Goal: Information Seeking & Learning: Check status

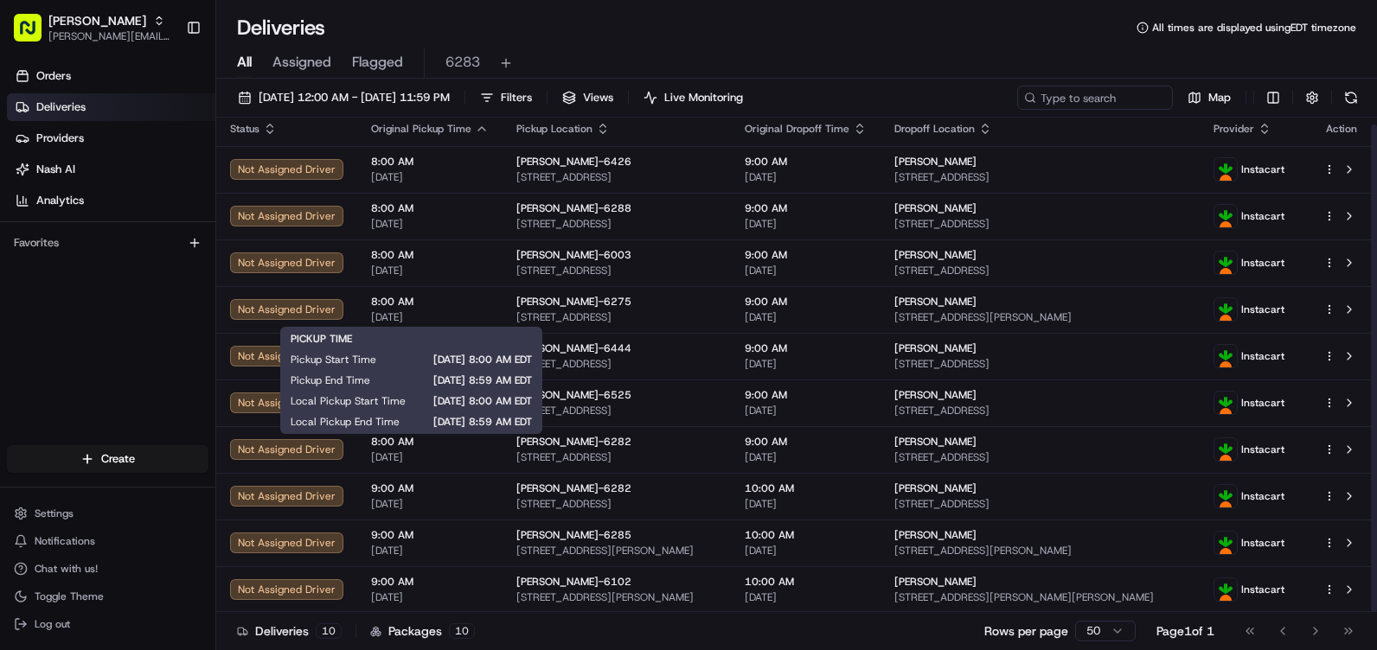
scroll to position [7, 0]
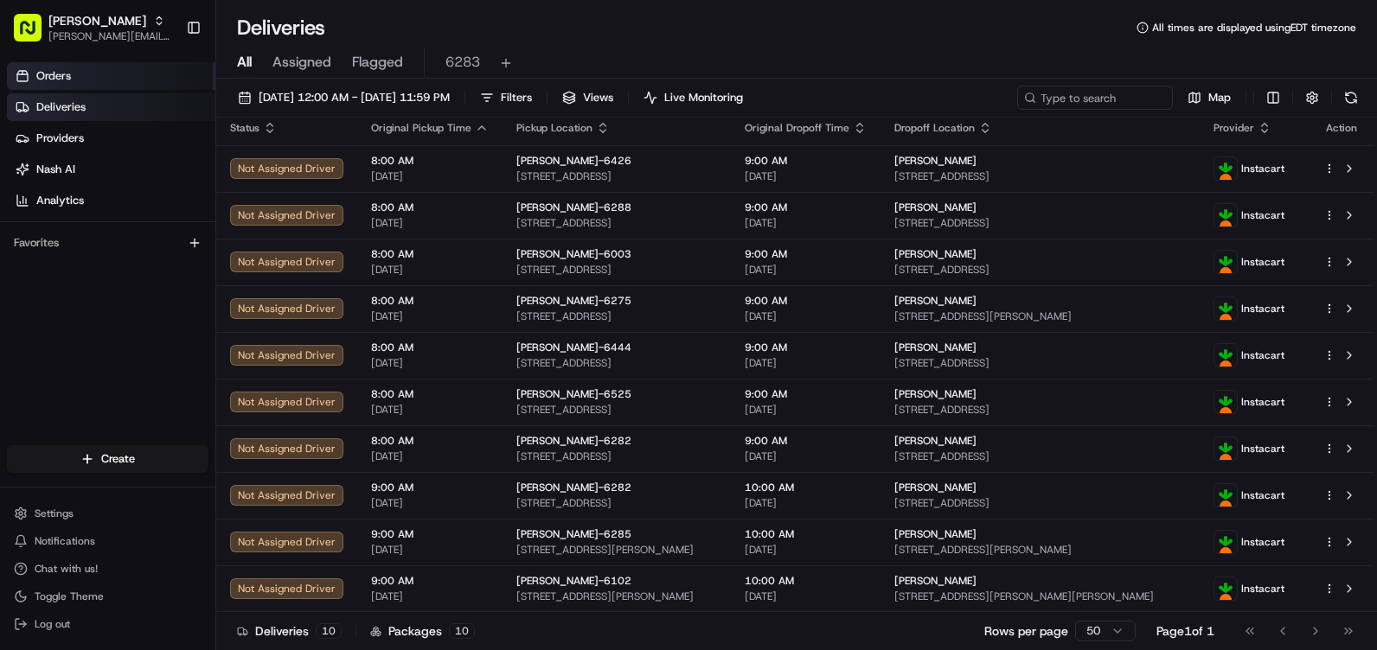
click at [127, 74] on link "Orders" at bounding box center [111, 76] width 208 height 28
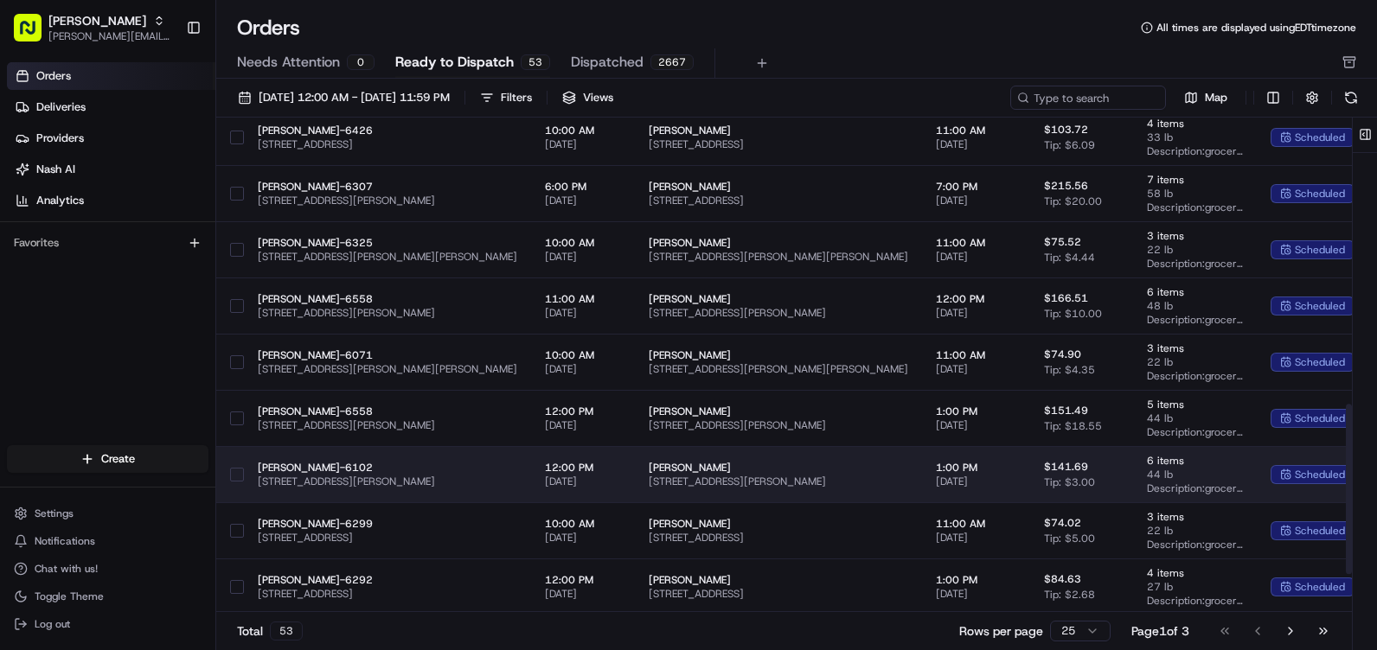
scroll to position [772, 0]
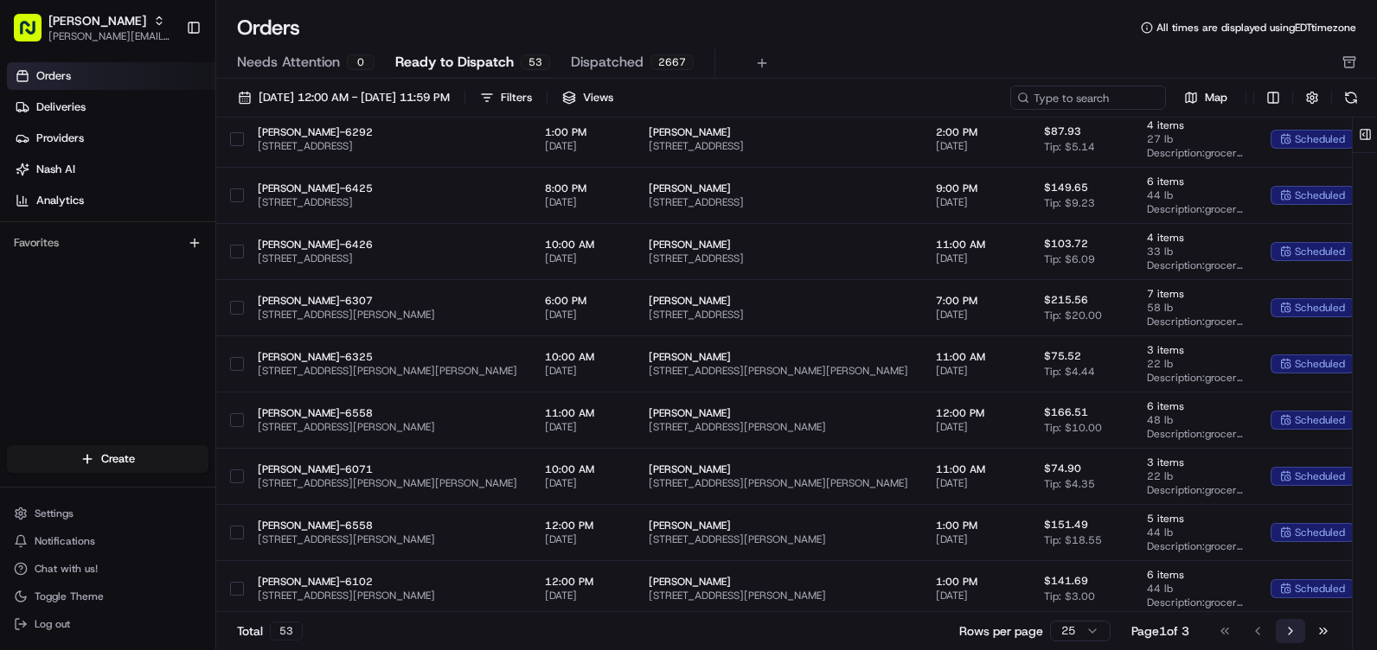
click at [1284, 624] on button "Go to next page" at bounding box center [1290, 631] width 29 height 24
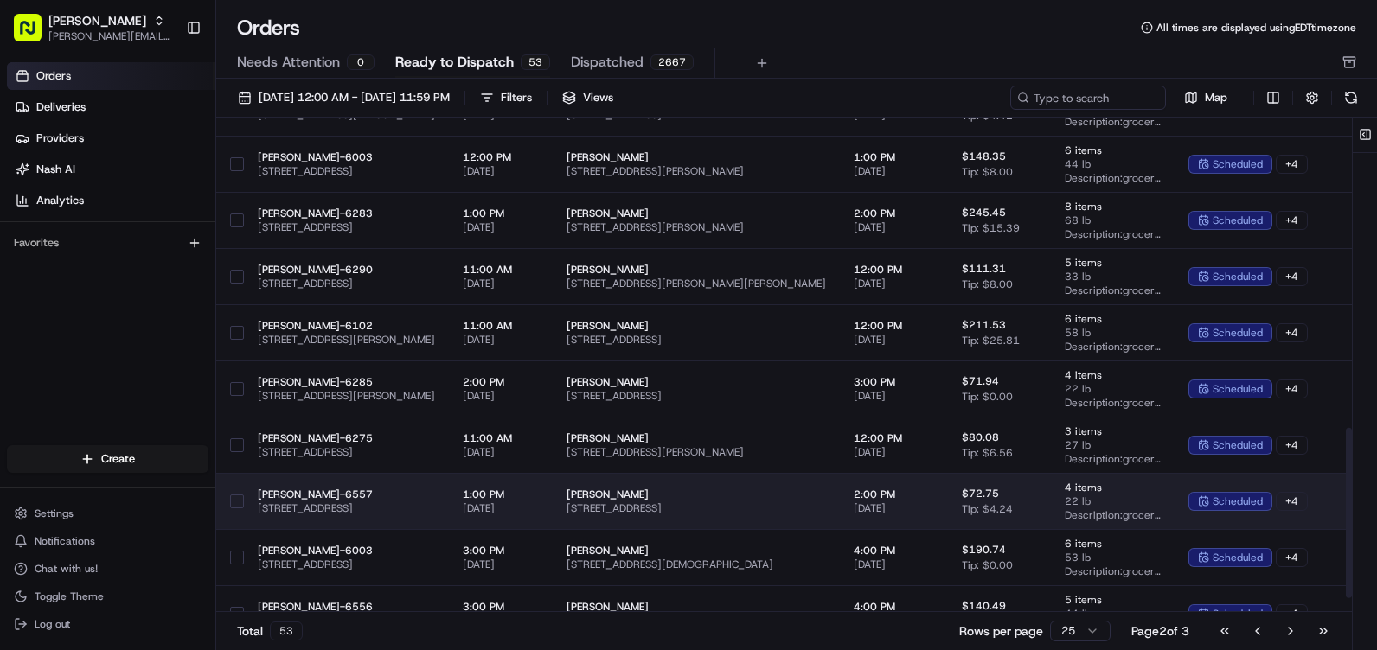
scroll to position [945, 0]
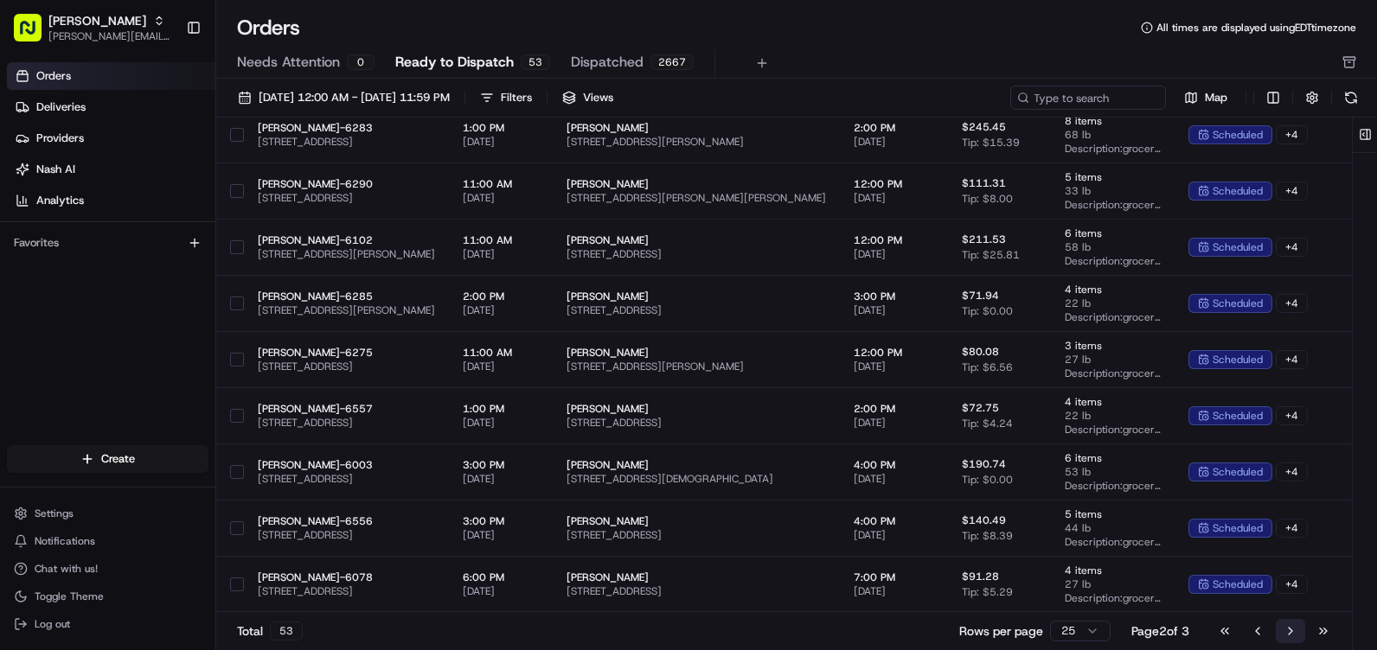
click at [1281, 630] on button "Go to next page" at bounding box center [1290, 631] width 29 height 24
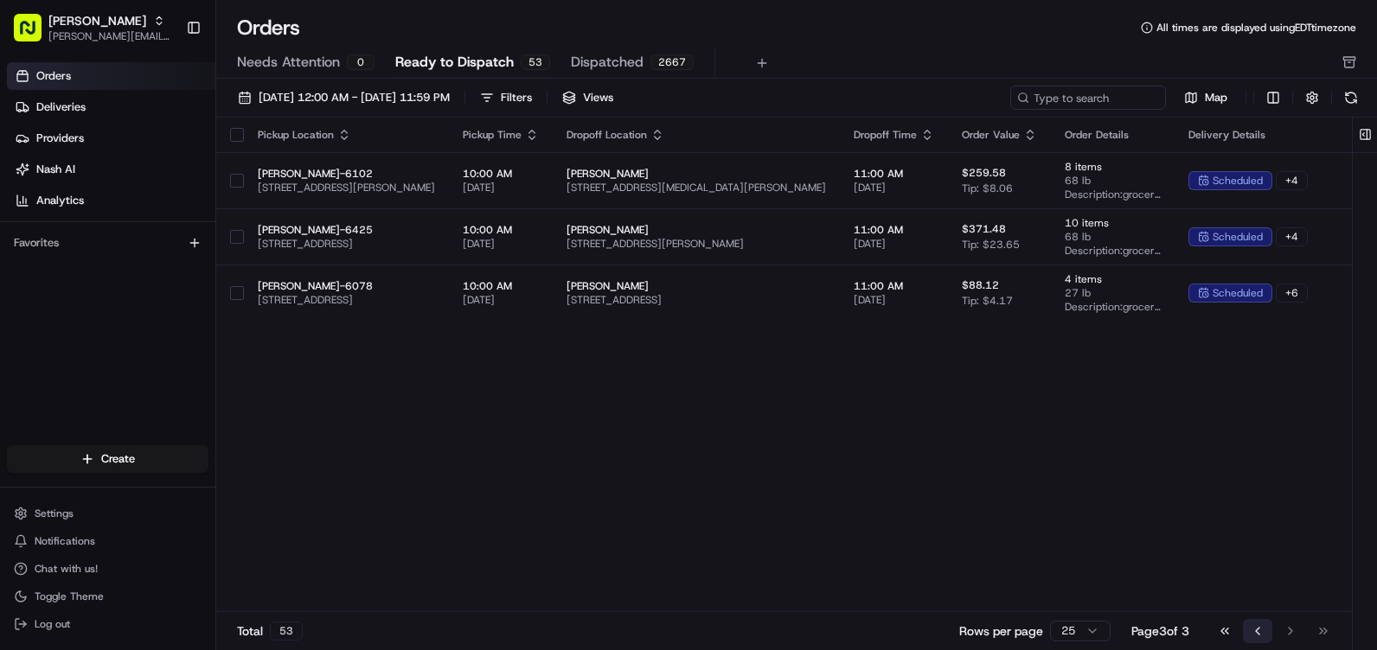
click at [1257, 634] on button "Go to previous page" at bounding box center [1257, 631] width 29 height 24
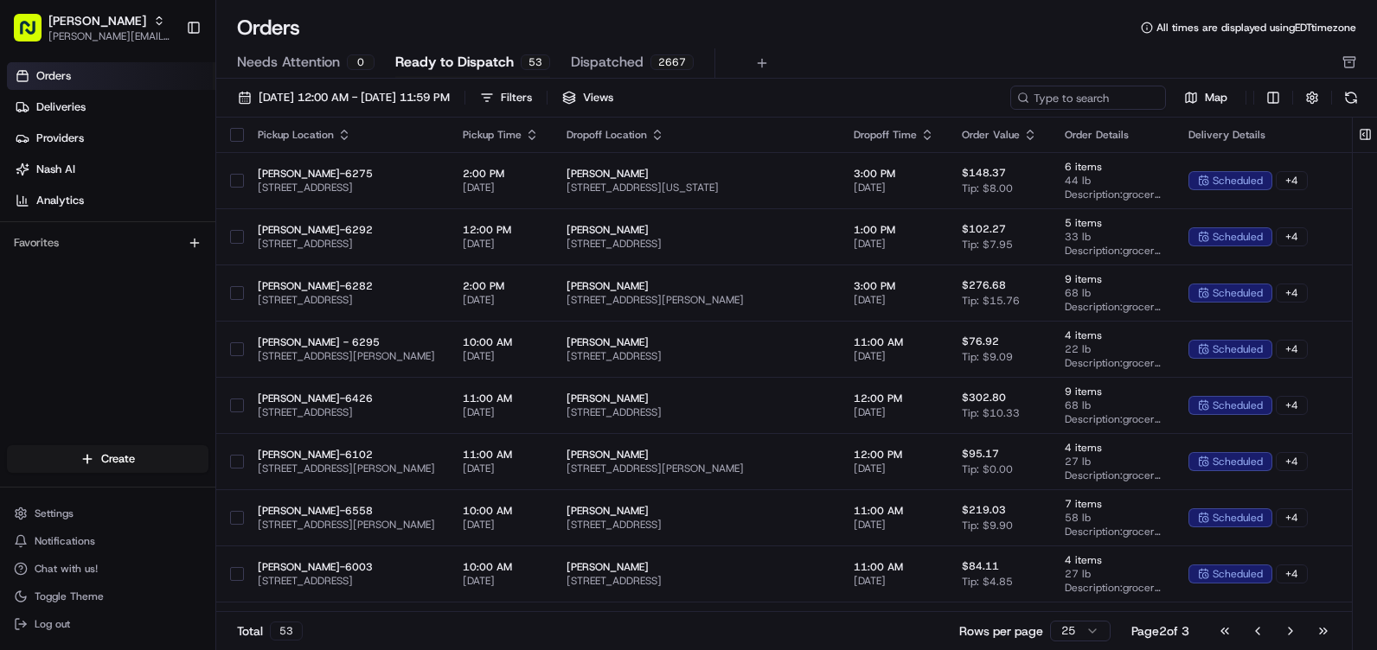
click at [1257, 634] on button "Go to previous page" at bounding box center [1257, 631] width 29 height 24
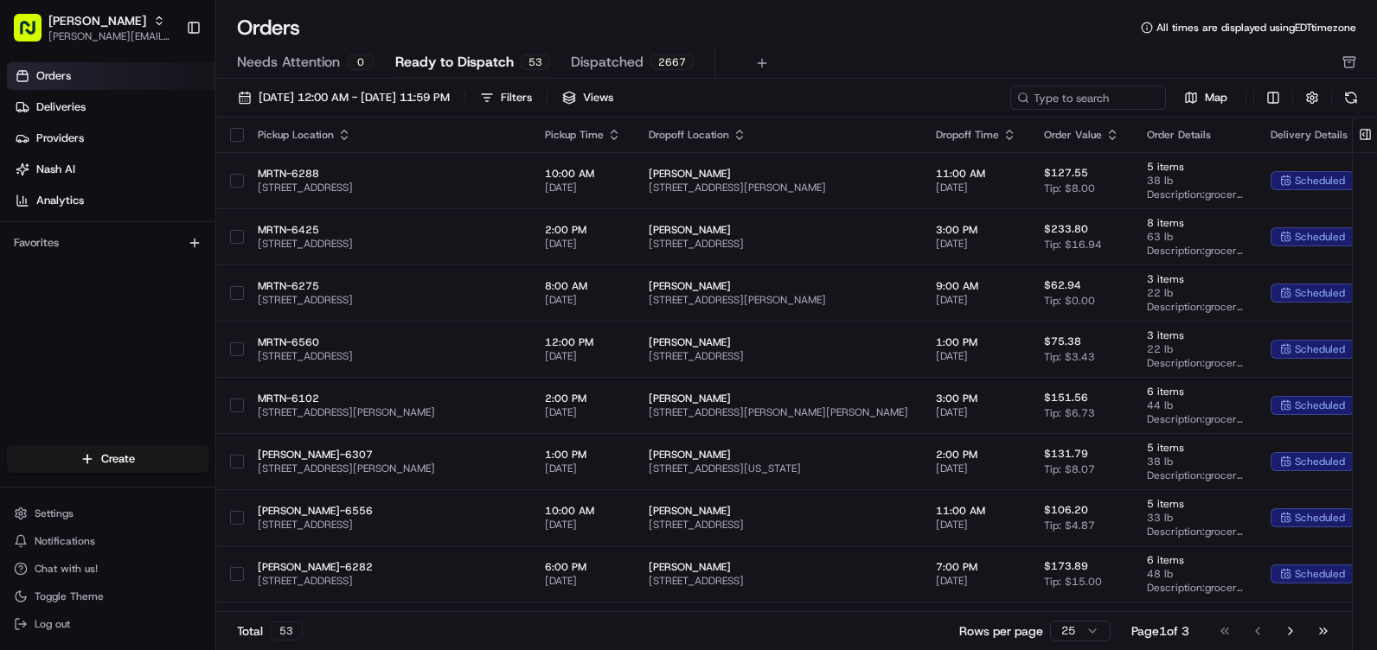
click at [55, 75] on span "Orders" at bounding box center [53, 76] width 35 height 16
click at [70, 105] on span "Deliveries" at bounding box center [60, 107] width 49 height 16
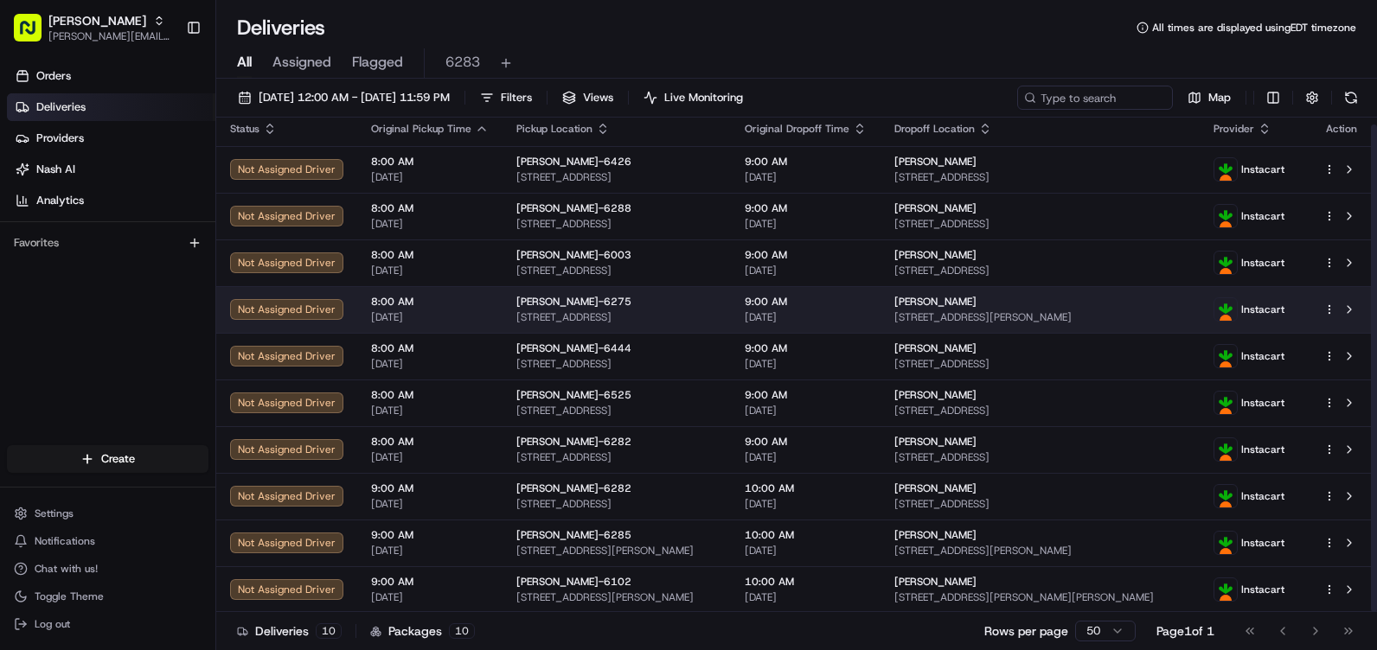
scroll to position [7, 0]
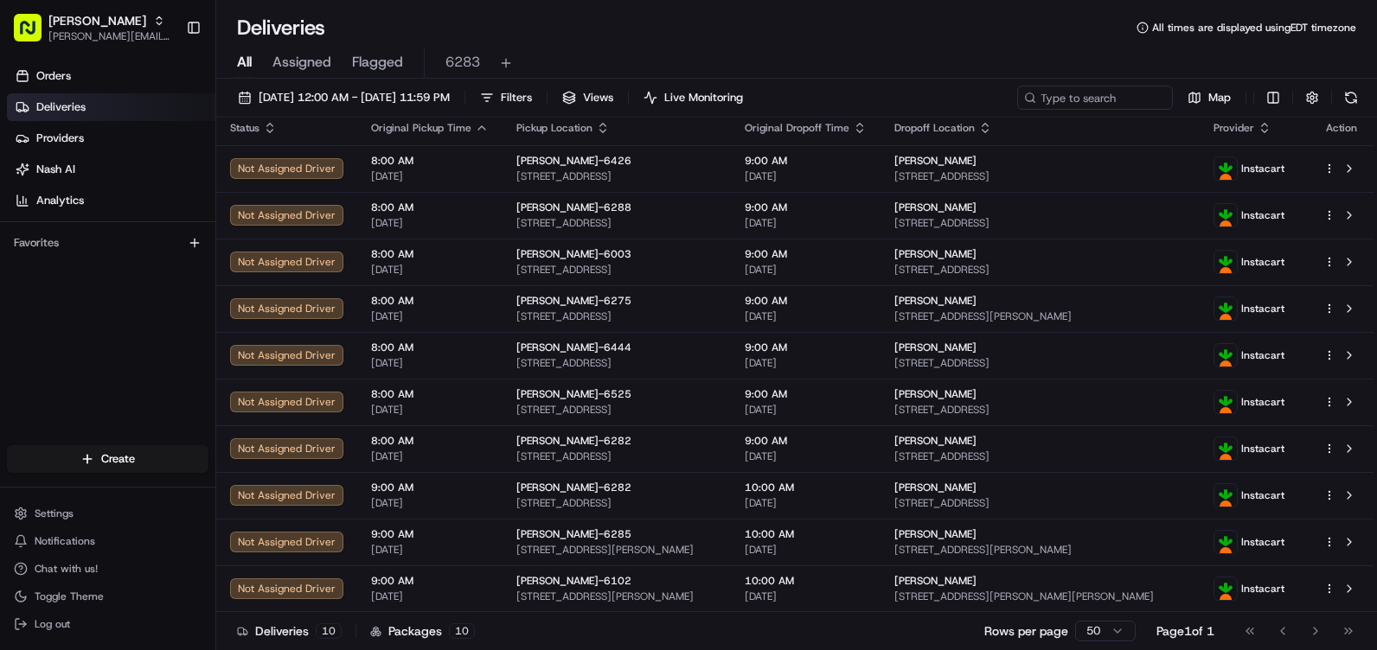
click at [67, 108] on span "Deliveries" at bounding box center [60, 107] width 49 height 16
click at [74, 132] on span "Providers" at bounding box center [60, 139] width 48 height 16
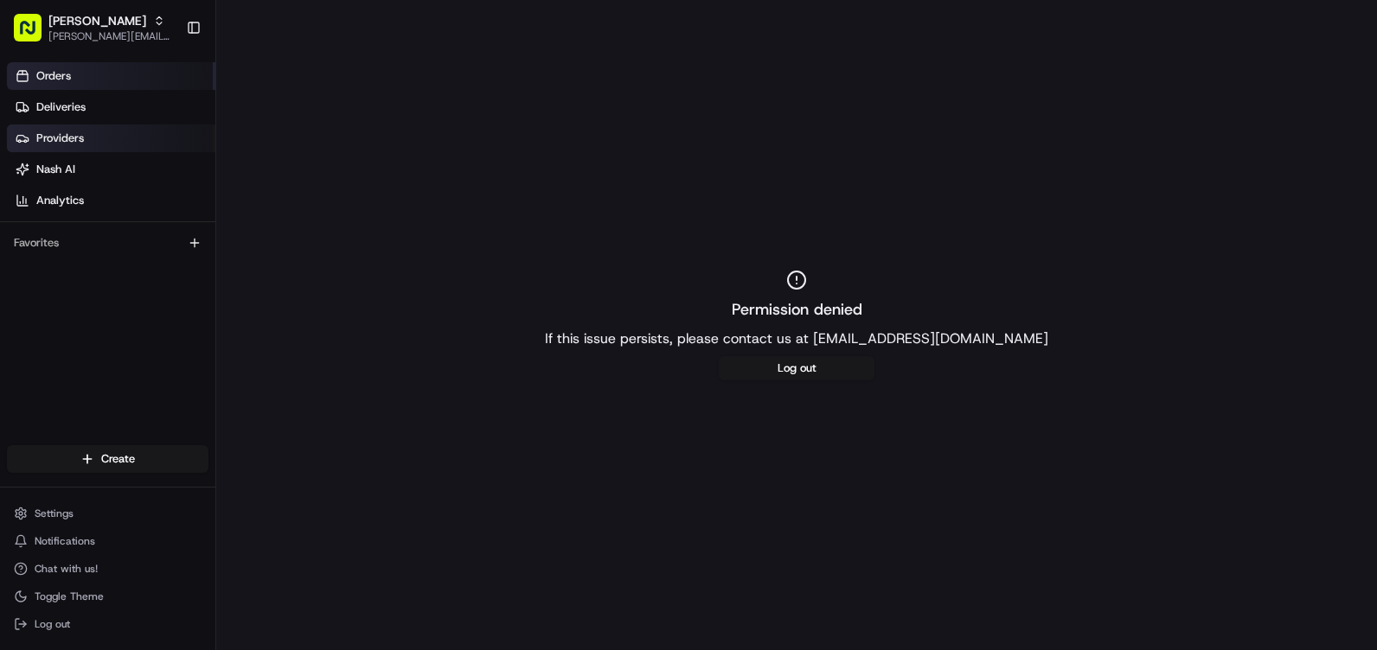
click at [67, 67] on link "Orders" at bounding box center [111, 76] width 208 height 28
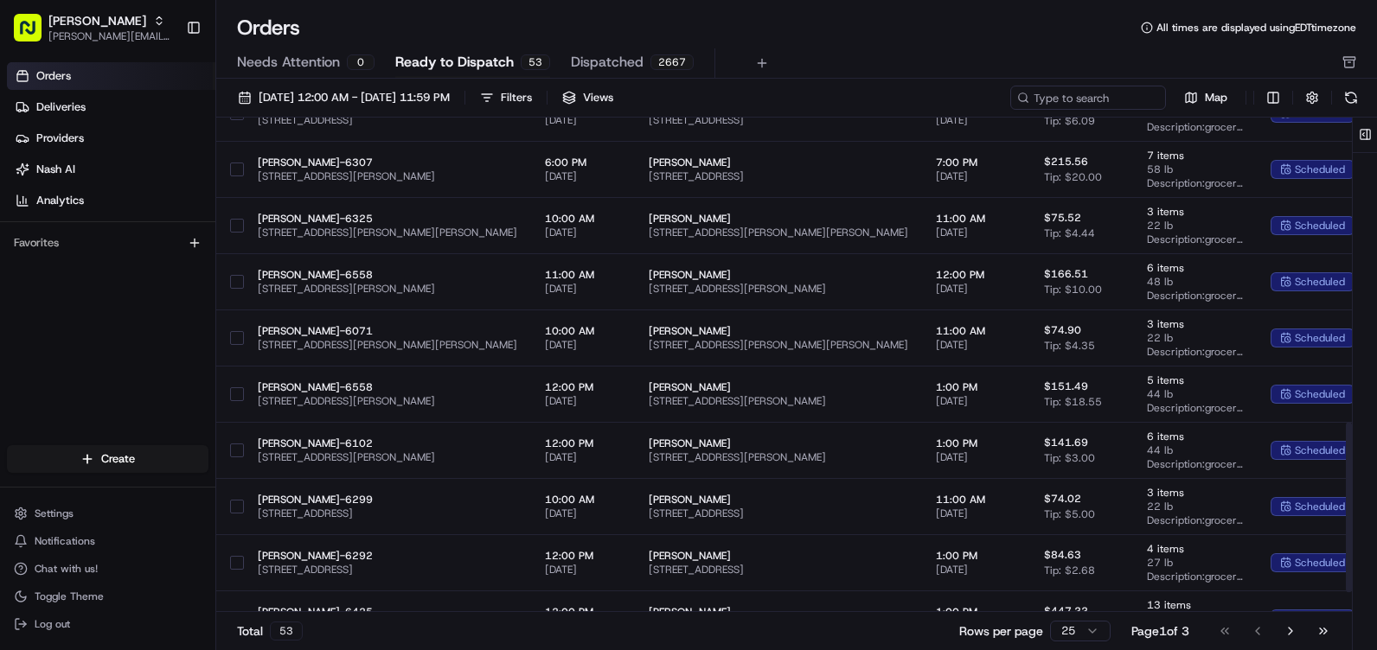
scroll to position [945, 0]
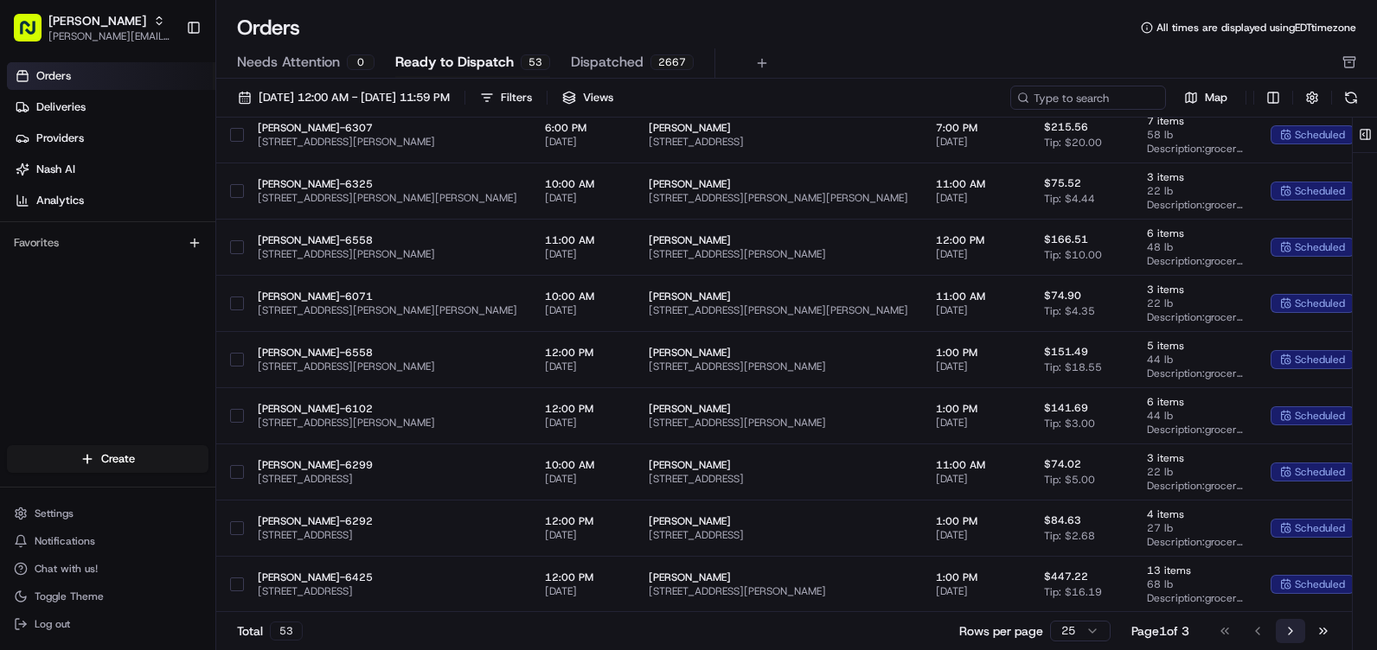
click at [1295, 624] on button "Go to next page" at bounding box center [1290, 631] width 29 height 24
